Goal: Information Seeking & Learning: Learn about a topic

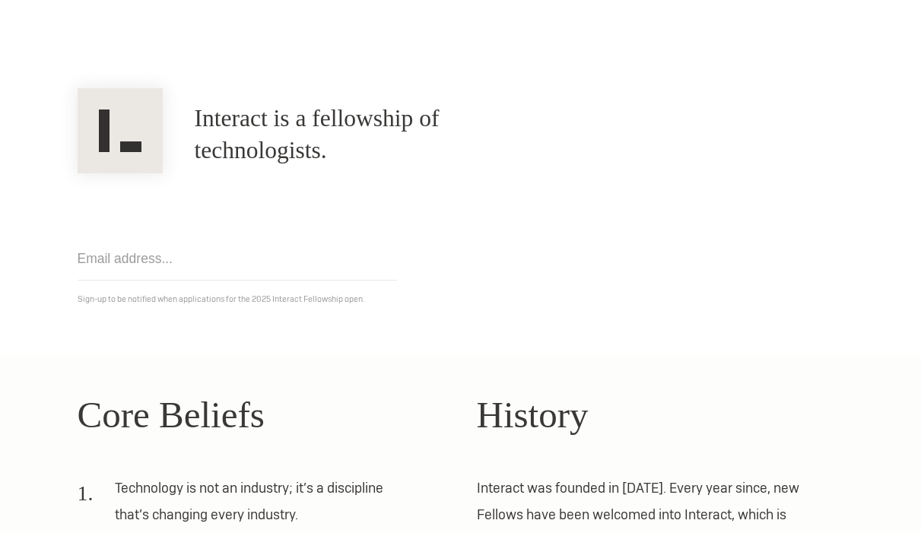
scroll to position [414, 0]
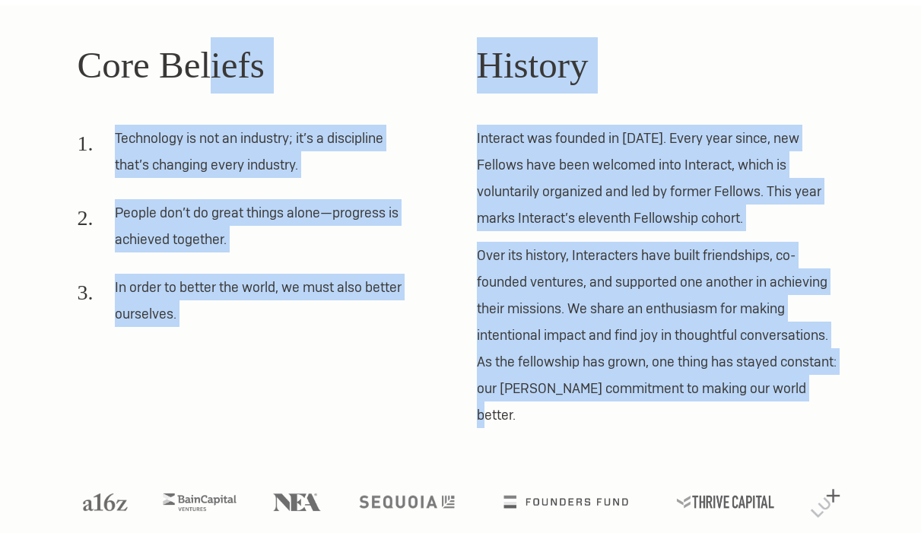
drag, startPoint x: 238, startPoint y: 68, endPoint x: 817, endPoint y: 392, distance: 664.0
click at [817, 392] on div "Core Beliefs Technology is not an industry; it’s a discipline that’s changing e…" at bounding box center [461, 233] width 798 height 392
click at [740, 164] on p "Interact was founded in [DATE]. Every year since, new Fellows have been welcome…" at bounding box center [660, 178] width 367 height 106
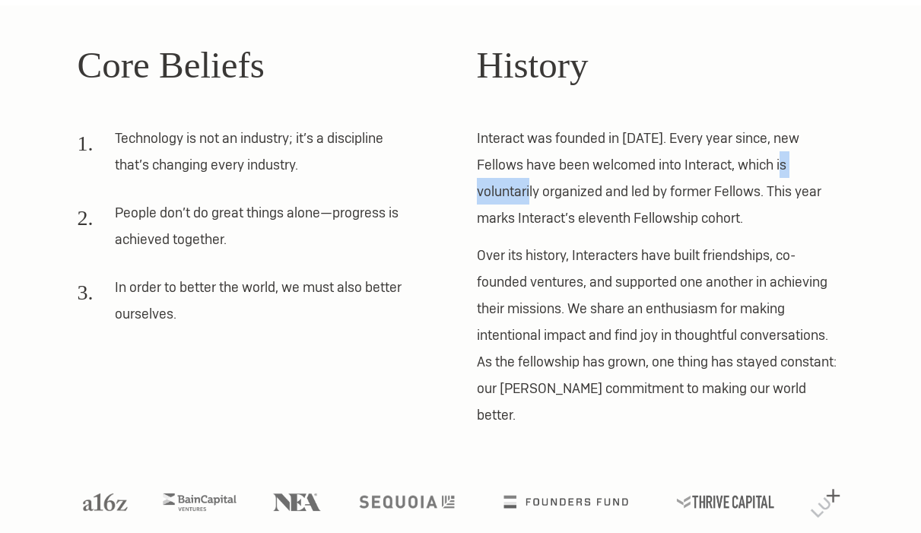
click at [740, 164] on p "Interact was founded in [DATE]. Every year since, new Fellows have been welcome…" at bounding box center [660, 178] width 367 height 106
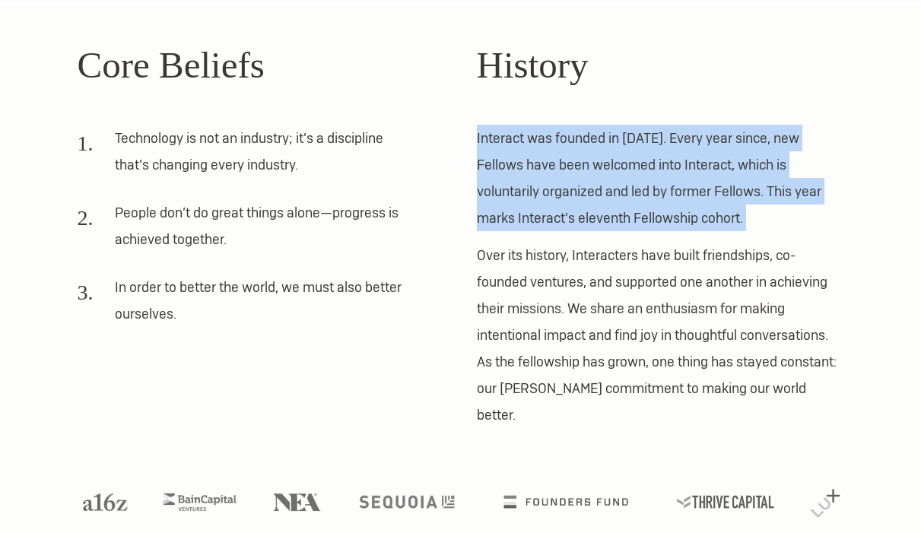
click at [740, 164] on p "Interact was founded in [DATE]. Every year since, new Fellows have been welcome…" at bounding box center [660, 178] width 367 height 106
click at [801, 166] on p "Interact was founded in [DATE]. Every year since, new Fellows have been welcome…" at bounding box center [660, 178] width 367 height 106
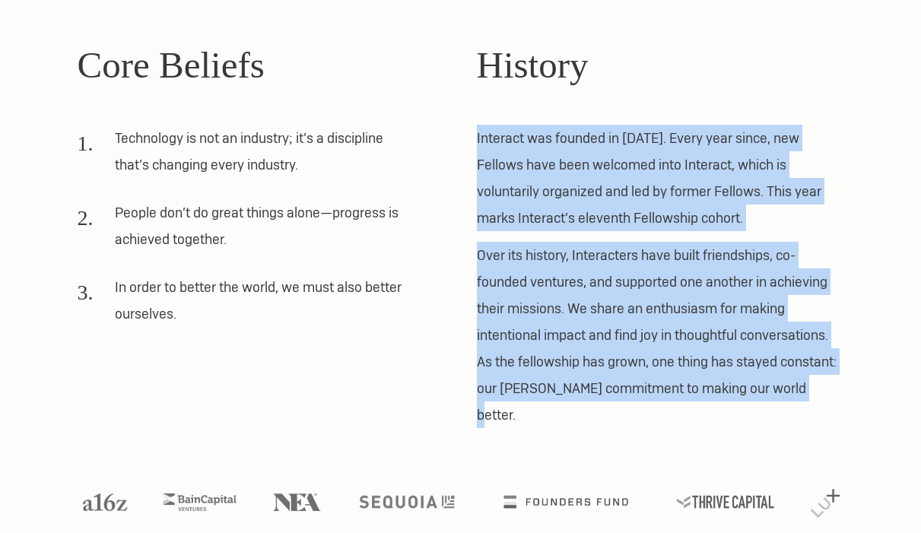
drag, startPoint x: 786, startPoint y: 100, endPoint x: 832, endPoint y: 398, distance: 301.6
click at [830, 397] on div "History Interact was founded in [DATE]. Every year since, new Fellows have been…" at bounding box center [660, 233] width 367 height 392
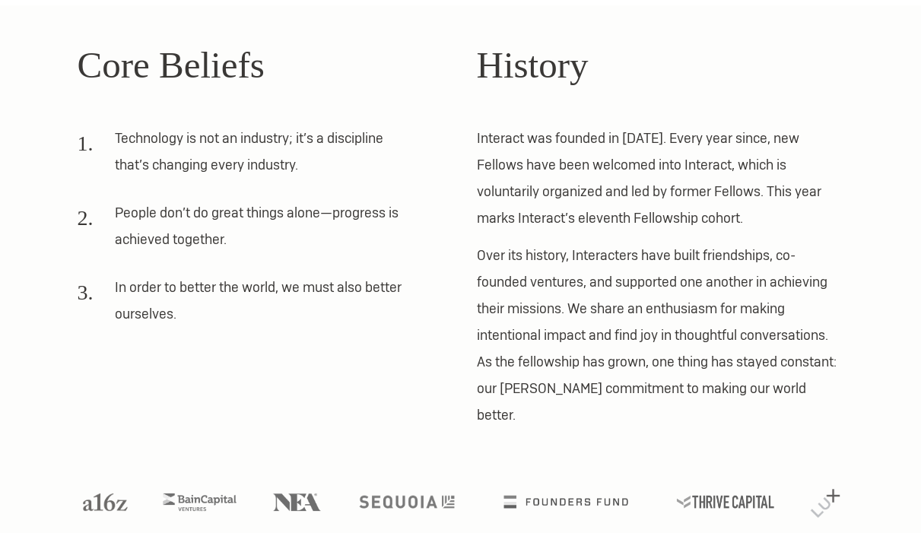
click at [334, 344] on div "Core Beliefs Technology is not an industry; it’s a discipline that’s changing e…" at bounding box center [261, 233] width 367 height 392
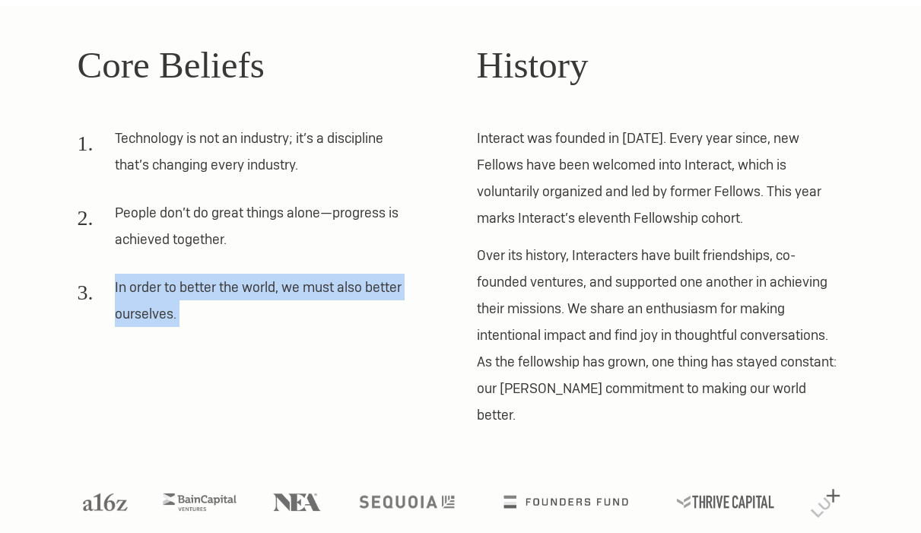
click at [334, 344] on div "Core Beliefs Technology is not an industry; it’s a discipline that’s changing e…" at bounding box center [261, 233] width 367 height 392
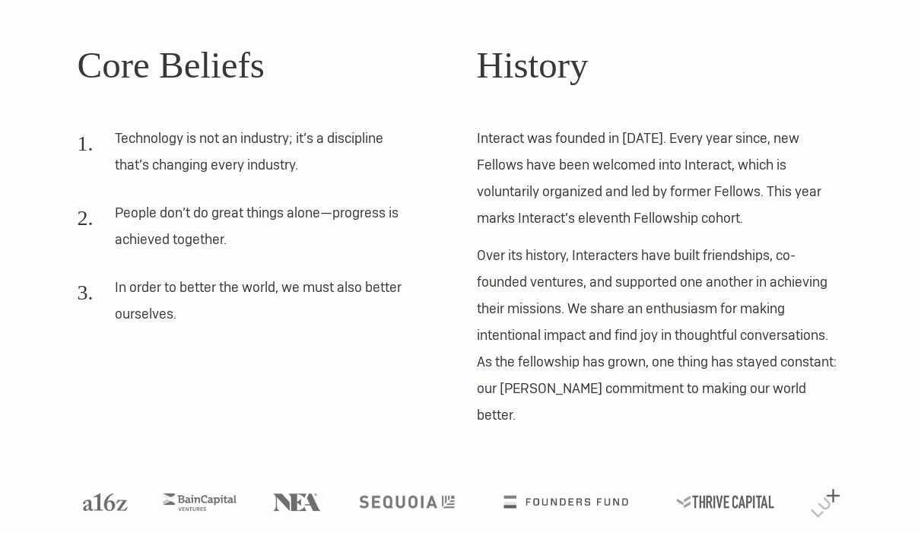
click at [671, 291] on p "Over its history, Interacters have built friendships, co-founded ventures, and …" at bounding box center [660, 335] width 367 height 186
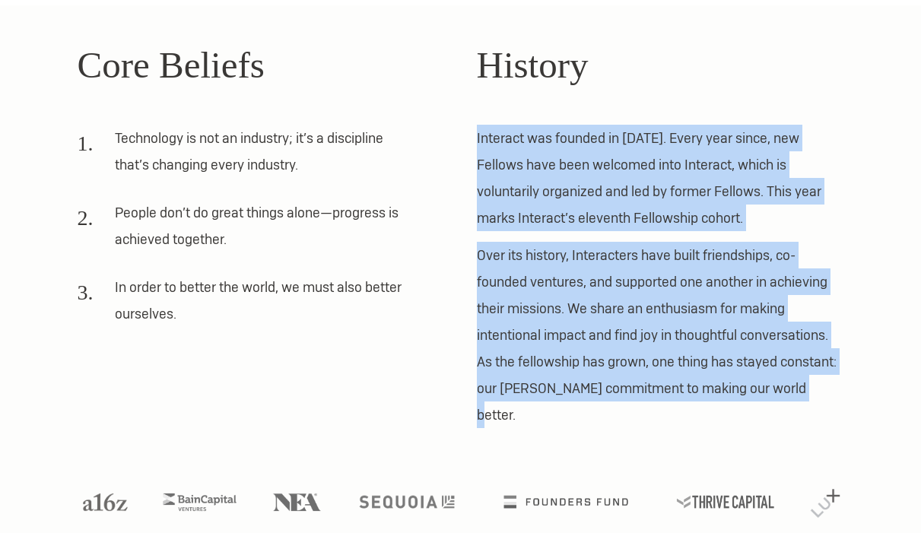
drag, startPoint x: 624, startPoint y: 112, endPoint x: 827, endPoint y: 379, distance: 335.9
click at [827, 379] on div "History Interact was founded in [DATE]. Every year since, new Fellows have been…" at bounding box center [660, 233] width 367 height 392
click at [827, 379] on p "Over its history, Interacters have built friendships, co-founded ventures, and …" at bounding box center [660, 335] width 367 height 186
drag, startPoint x: 839, startPoint y: 359, endPoint x: 810, endPoint y: 91, distance: 269.2
click at [810, 91] on div "Core Beliefs Technology is not an industry; it’s a discipline that’s changing e…" at bounding box center [461, 233] width 798 height 392
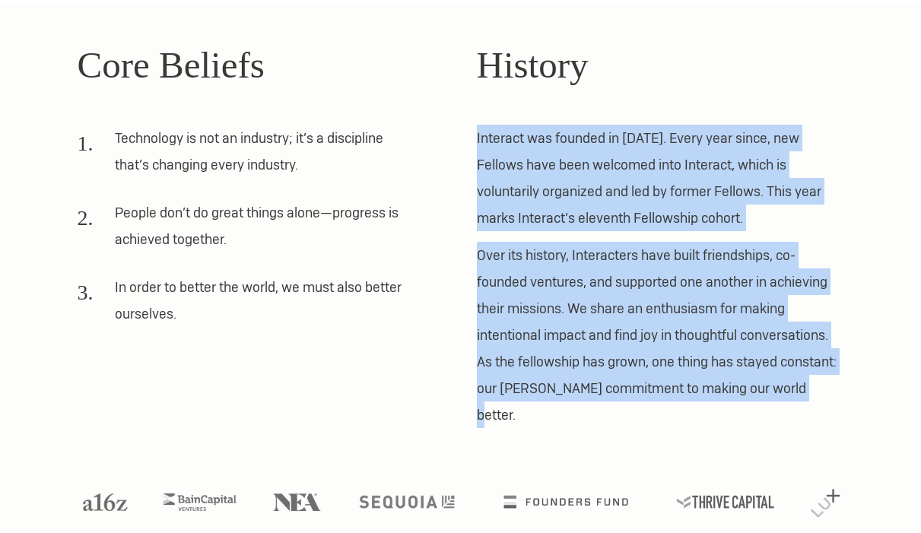
click at [810, 91] on h2 "History" at bounding box center [660, 65] width 367 height 56
drag, startPoint x: 782, startPoint y: 97, endPoint x: 829, endPoint y: 400, distance: 307.0
click at [829, 400] on div "History Interact was founded in [DATE]. Every year since, new Fellows have been…" at bounding box center [660, 233] width 367 height 392
click at [829, 400] on p "Over its history, Interacters have built friendships, co-founded ventures, and …" at bounding box center [660, 335] width 367 height 186
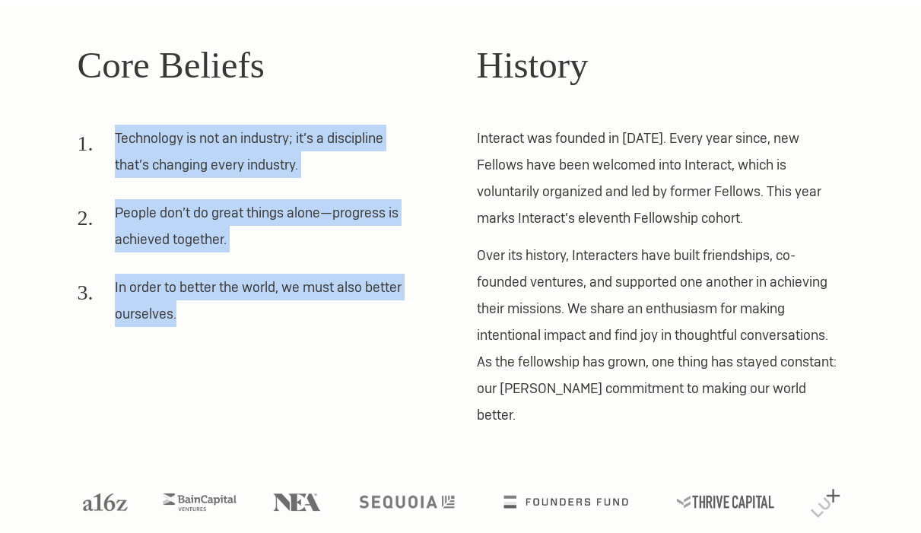
drag, startPoint x: 118, startPoint y: 142, endPoint x: 341, endPoint y: 341, distance: 299.4
click at [341, 341] on div "Core Beliefs Technology is not an industry; it’s a discipline that’s changing e…" at bounding box center [261, 233] width 367 height 392
click at [266, 300] on li "In order to better the world, we must also better ourselves." at bounding box center [245, 306] width 335 height 64
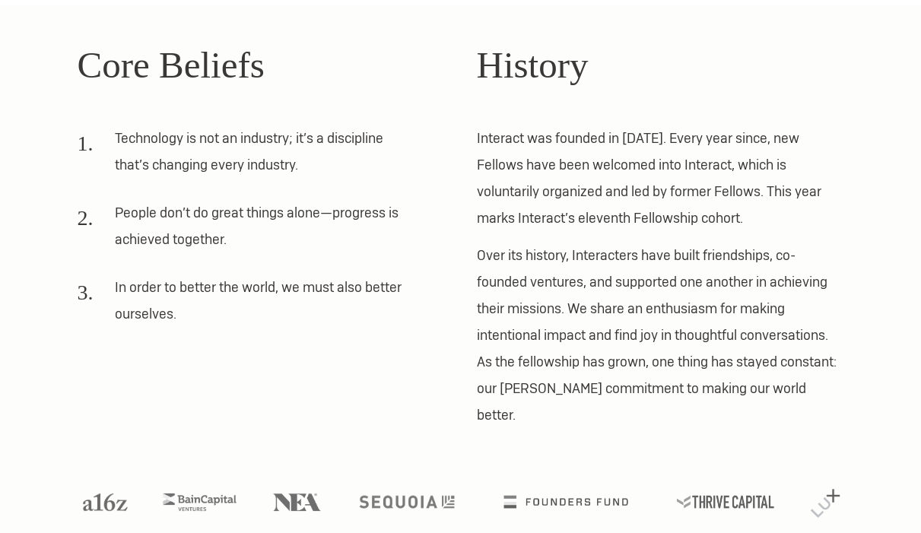
click at [160, 153] on li "Technology is not an industry; it’s a discipline that’s changing every industry." at bounding box center [245, 157] width 335 height 64
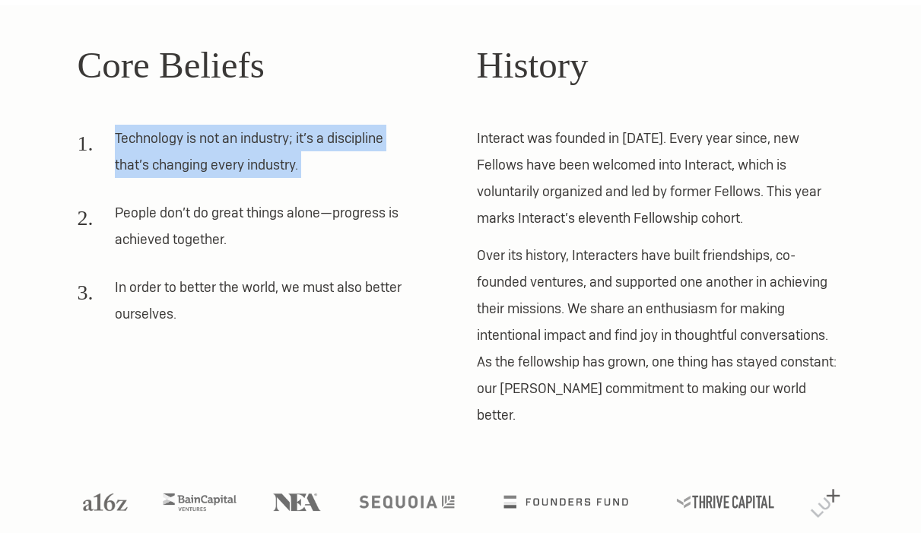
drag, startPoint x: 160, startPoint y: 153, endPoint x: 75, endPoint y: 58, distance: 127.6
click at [160, 153] on li "Technology is not an industry; it’s a discipline that’s changing every industry." at bounding box center [245, 157] width 335 height 64
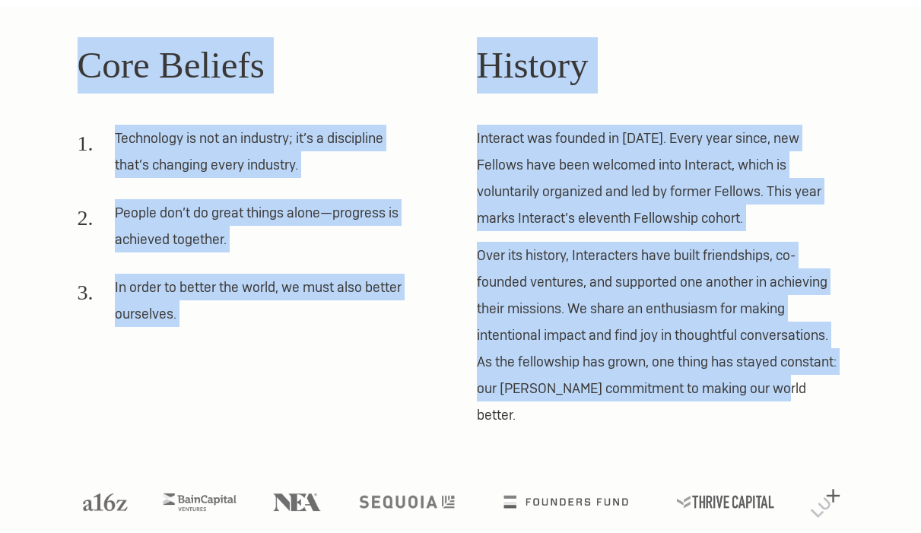
drag, startPoint x: 52, startPoint y: 38, endPoint x: 769, endPoint y: 379, distance: 793.0
click at [769, 379] on section "Core Beliefs Technology is not an industry; it’s a discipline that’s changing e…" at bounding box center [460, 282] width 921 height 554
click at [769, 379] on p "Over its history, Interacters have built friendships, co-founded ventures, and …" at bounding box center [660, 335] width 367 height 186
